Goal: Navigation & Orientation: Find specific page/section

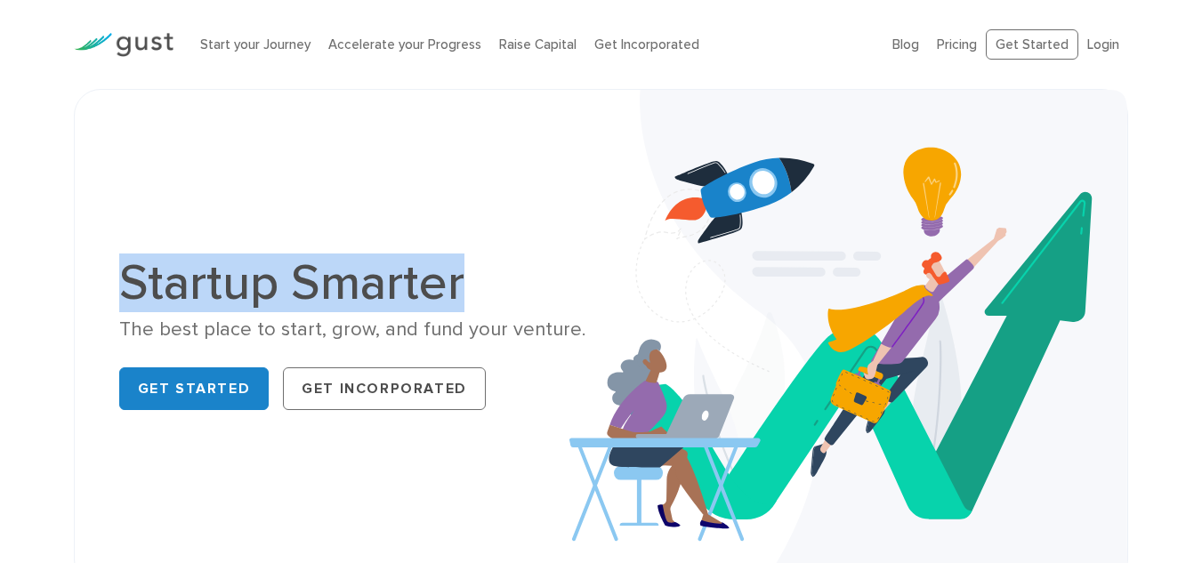
drag, startPoint x: 137, startPoint y: 233, endPoint x: 562, endPoint y: 235, distance: 425.2
click at [562, 258] on h1 "Startup Smarter" at bounding box center [353, 283] width 469 height 50
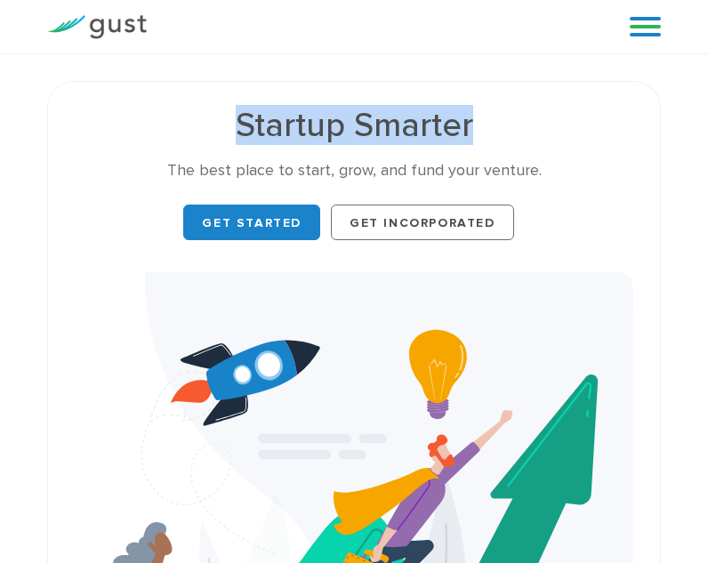
click at [594, 535] on img at bounding box center [354, 520] width 559 height 496
click at [602, 515] on img at bounding box center [354, 520] width 559 height 496
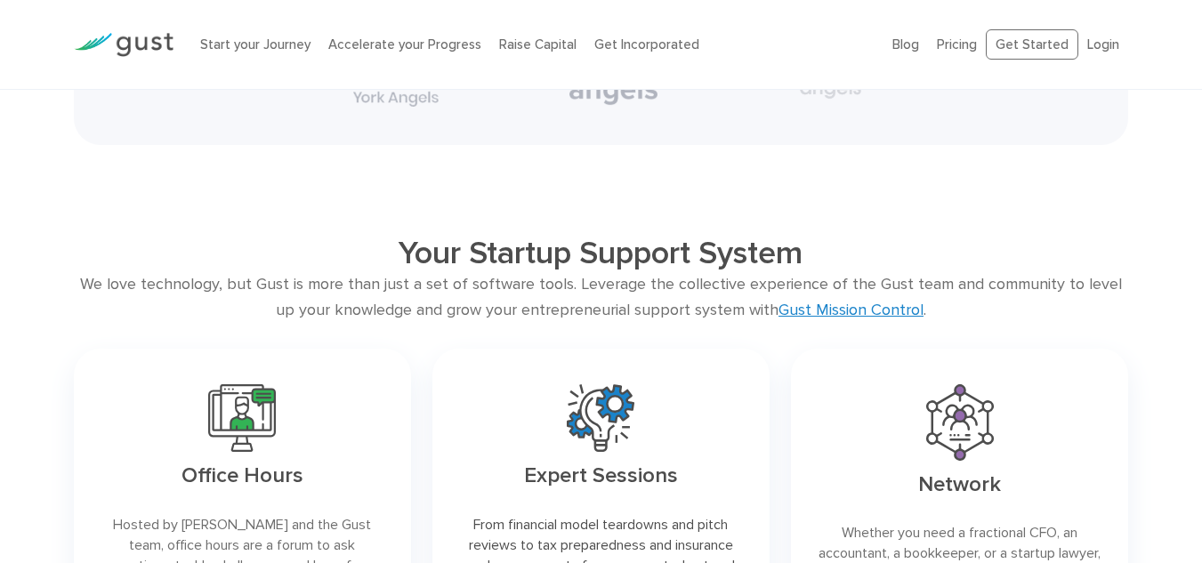
scroll to position [3198, 0]
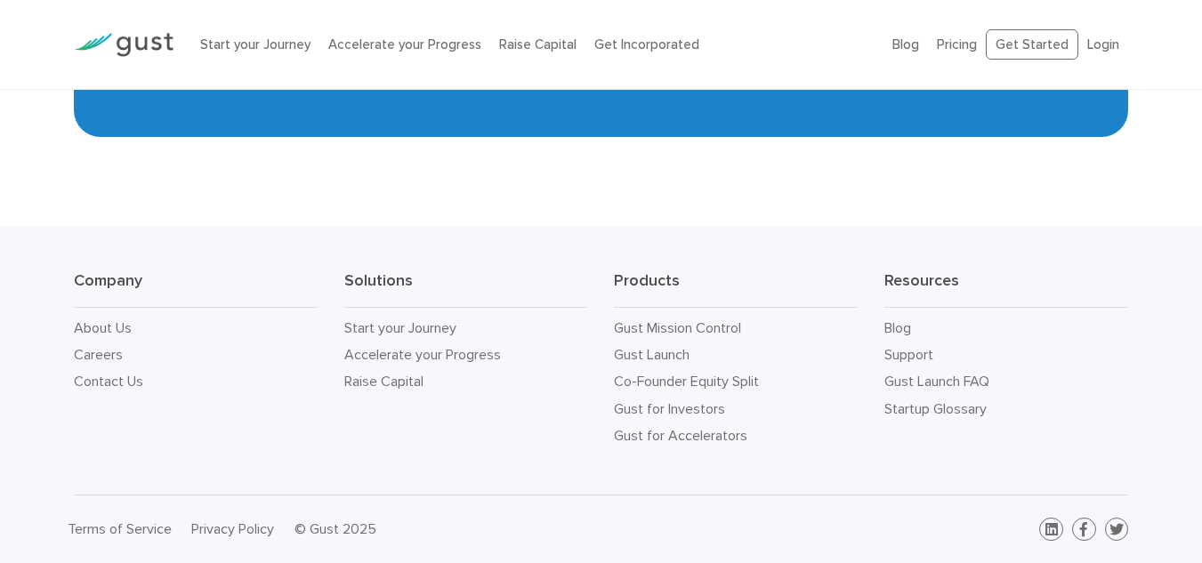
scroll to position [10765, 0]
click at [117, 346] on link "Careers" at bounding box center [98, 354] width 49 height 17
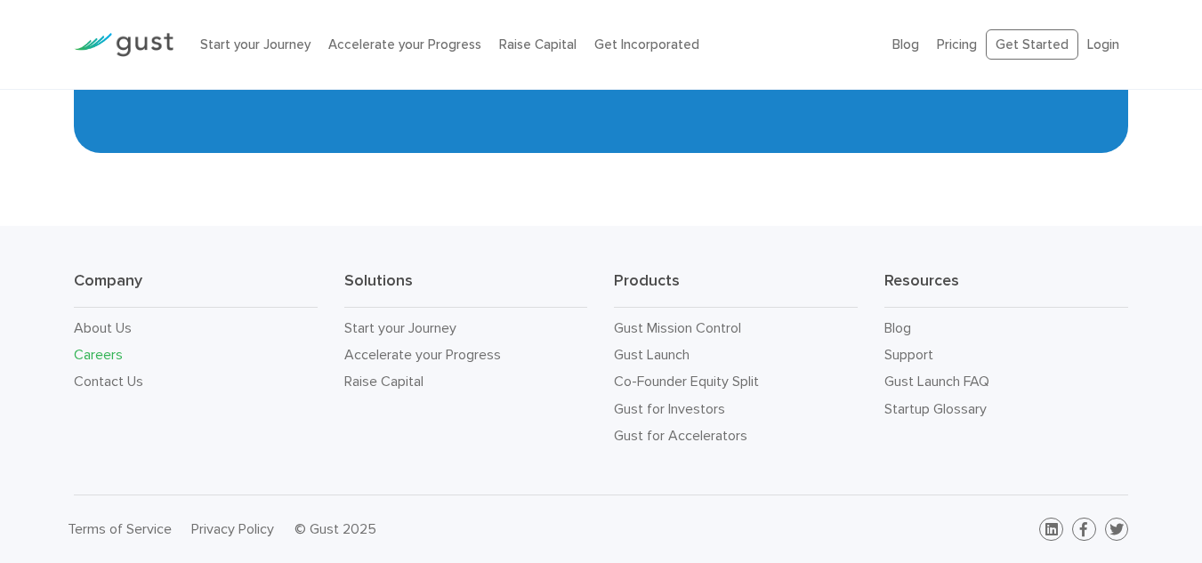
scroll to position [5843, 0]
click at [686, 319] on link "Gust Mission Control" at bounding box center [677, 327] width 127 height 17
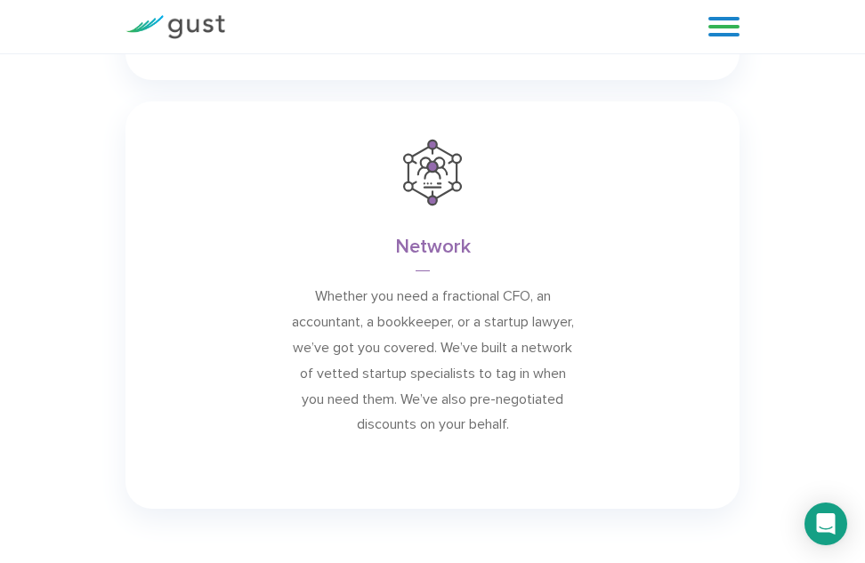
scroll to position [2393, 0]
